Goal: Task Accomplishment & Management: Manage account settings

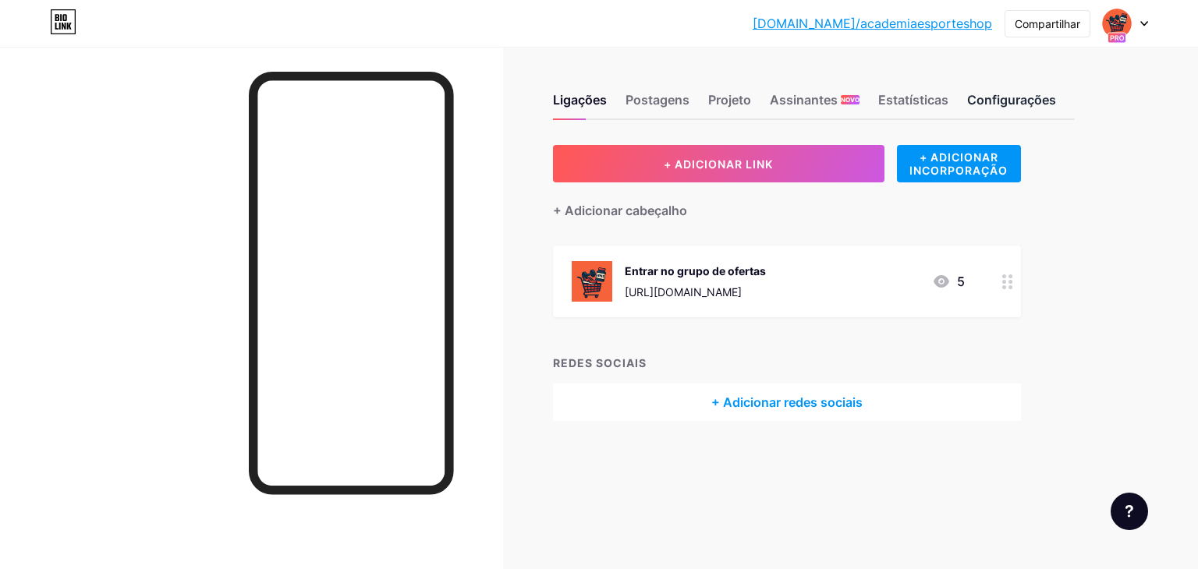
click at [1032, 114] on div "Configurações" at bounding box center [1011, 104] width 89 height 28
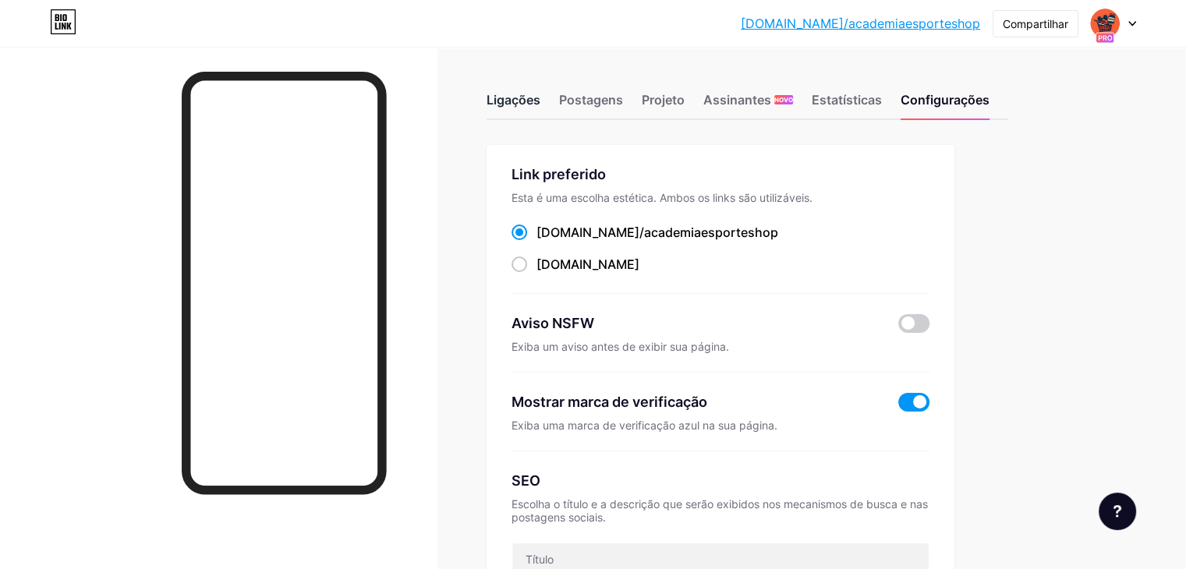
click at [540, 103] on font "Ligações" at bounding box center [514, 100] width 54 height 16
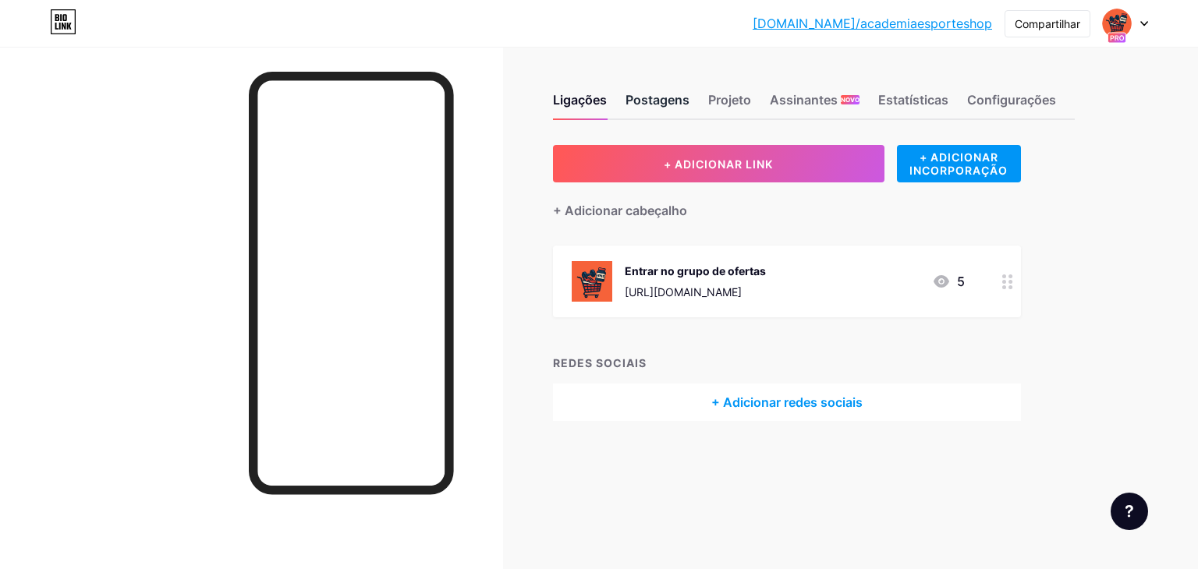
click at [647, 104] on font "Postagens" at bounding box center [658, 100] width 64 height 16
click at [811, 101] on font "Assinantes" at bounding box center [804, 100] width 68 height 16
click at [1120, 30] on img at bounding box center [1116, 23] width 25 height 25
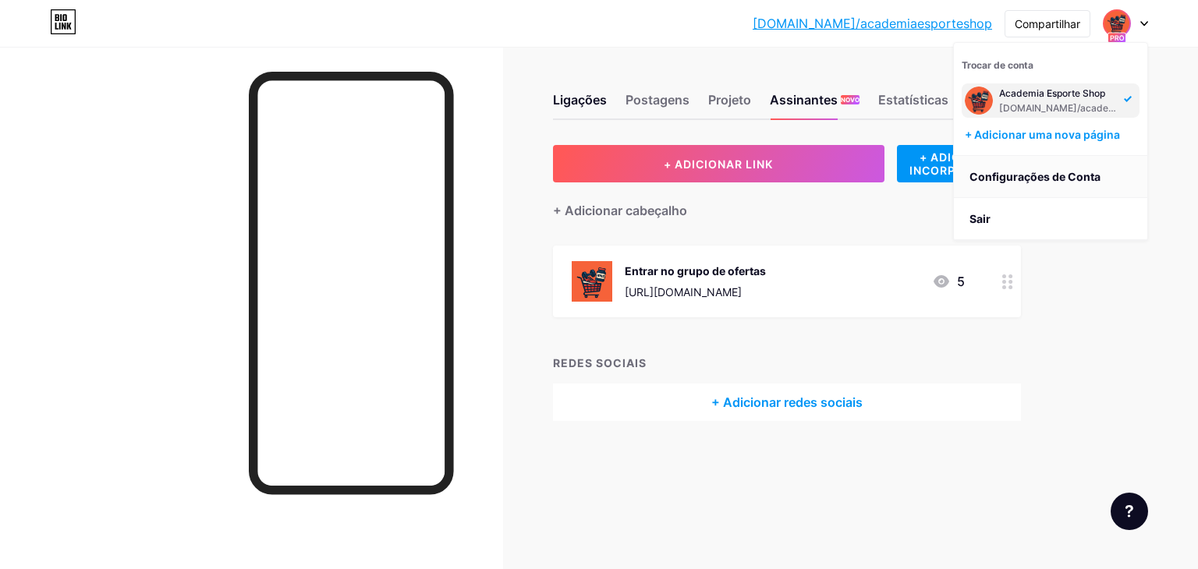
click at [1074, 179] on font "Configurações de Conta" at bounding box center [1034, 176] width 131 height 13
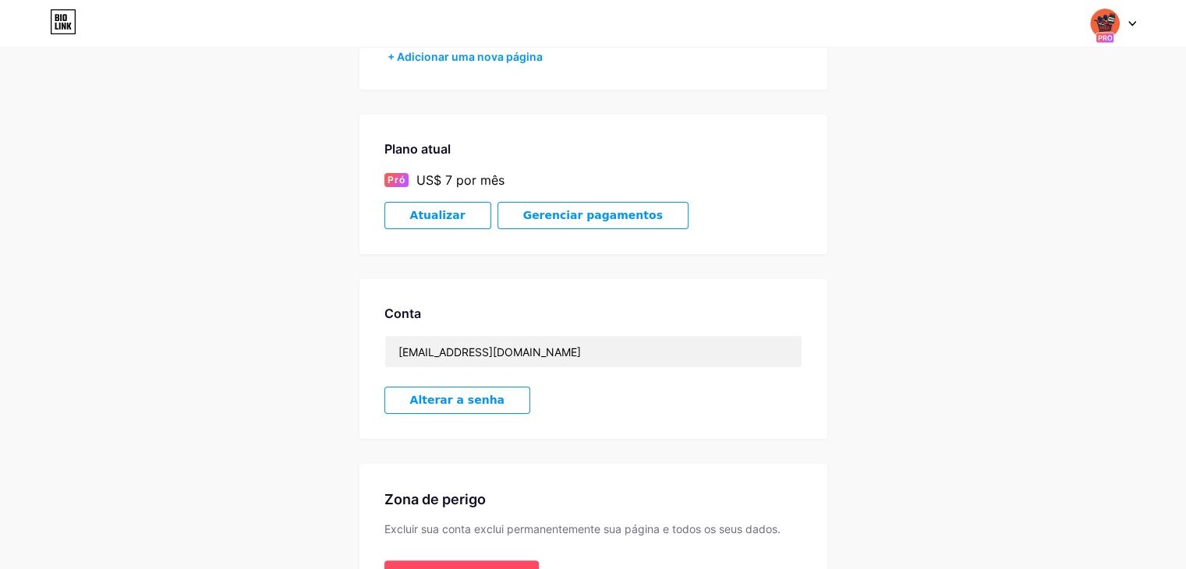
scroll to position [234, 0]
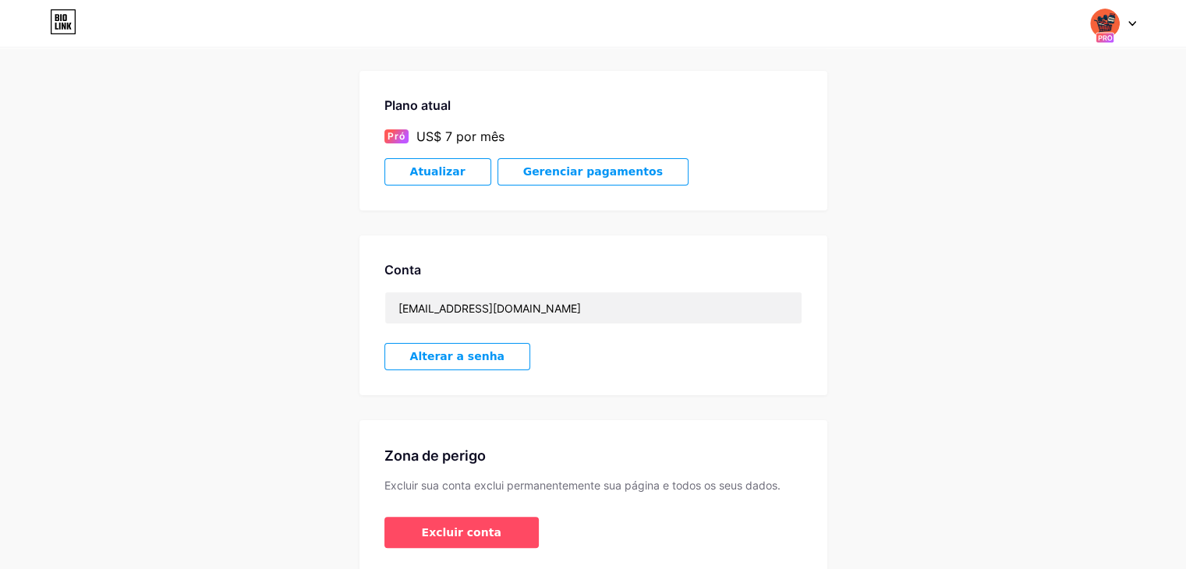
click at [555, 168] on font "Gerenciar pagamentos" at bounding box center [593, 171] width 140 height 12
